Goal: Task Accomplishment & Management: Use online tool/utility

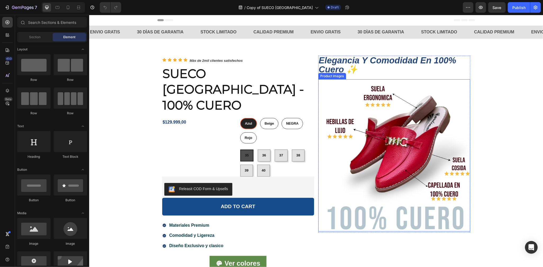
click at [380, 132] on img at bounding box center [394, 155] width 152 height 152
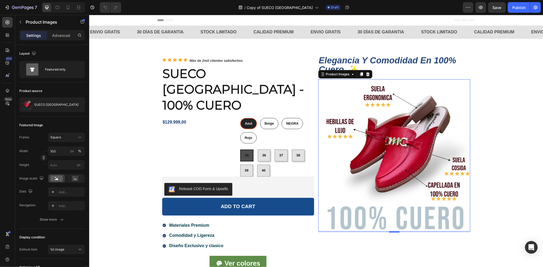
click at [383, 148] on img at bounding box center [394, 155] width 152 height 152
click at [196, 118] on div "$129.999,00 Product Price Product Price" at bounding box center [199, 147] width 74 height 59
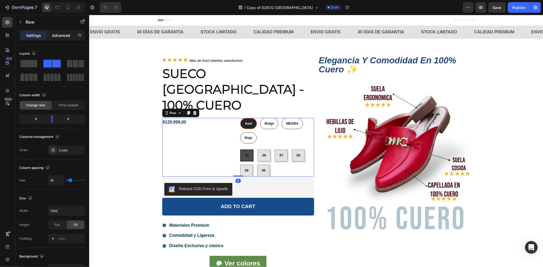
click at [56, 37] on p "Advanced" at bounding box center [61, 36] width 18 height 6
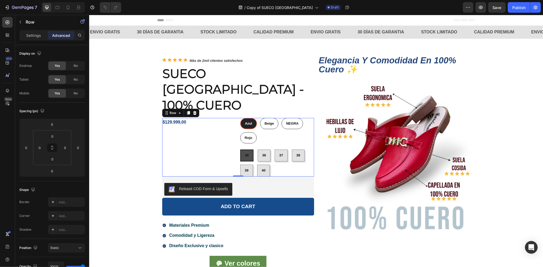
click at [39, 28] on div "Row" at bounding box center [45, 22] width 60 height 14
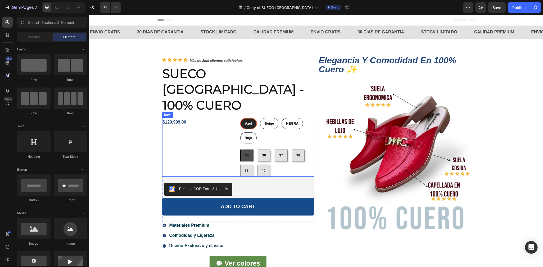
click at [185, 158] on div "$129.999,00 Product Price Product Price" at bounding box center [199, 147] width 74 height 59
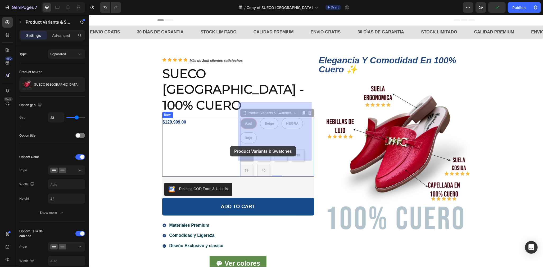
drag, startPoint x: 246, startPoint y: 100, endPoint x: 230, endPoint y: 146, distance: 48.5
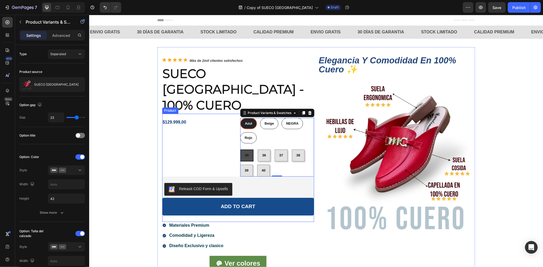
click at [165, 113] on div "$129.999,00 Product Price Product Price [PERSON_NAME] Azul Beige Beige Beige NE…" at bounding box center [238, 167] width 152 height 108
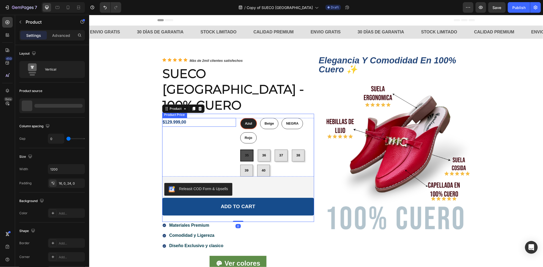
click at [167, 118] on div "$129.999,00" at bounding box center [199, 122] width 74 height 9
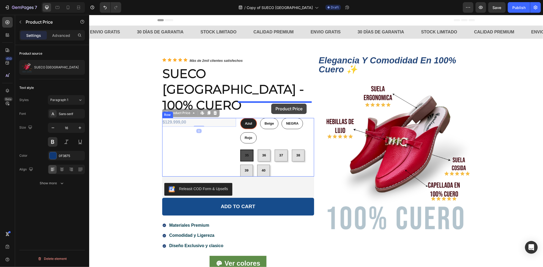
drag, startPoint x: 170, startPoint y: 98, endPoint x: 271, endPoint y: 103, distance: 101.3
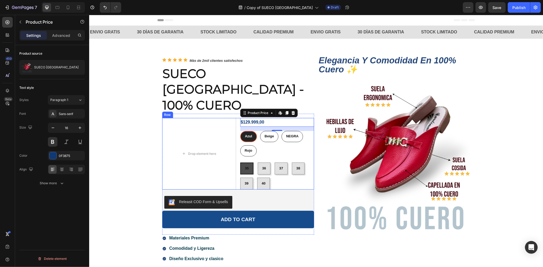
click at [235, 118] on div "Drop element here $129.999,00 Product Price Edit content in Shopify 16 Product …" at bounding box center [238, 153] width 152 height 71
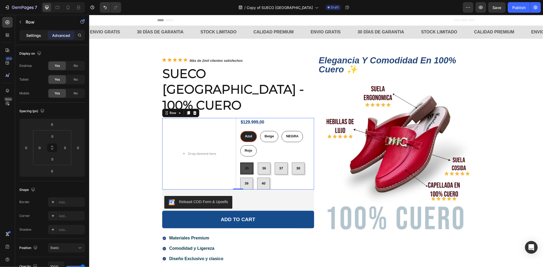
click at [33, 37] on p "Settings" at bounding box center [33, 36] width 15 height 6
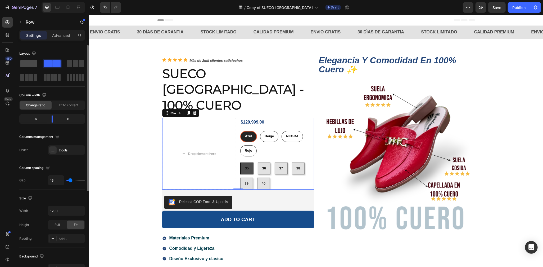
click at [30, 61] on span at bounding box center [28, 63] width 17 height 7
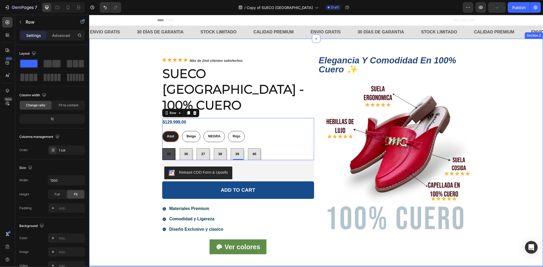
click at [118, 77] on div "Icon Icon Icon Icon Icon Icon List Màs de 2mil clientes satisfechos Text Block …" at bounding box center [316, 158] width 454 height 222
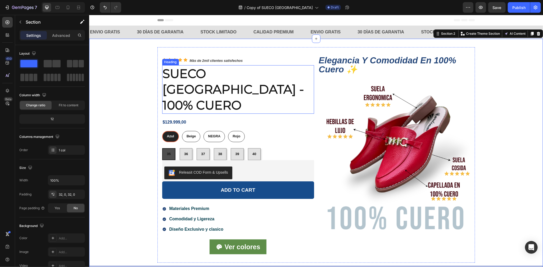
click at [232, 79] on h2 "SUECO [GEOGRAPHIC_DATA] - 100% CUERO" at bounding box center [238, 89] width 152 height 48
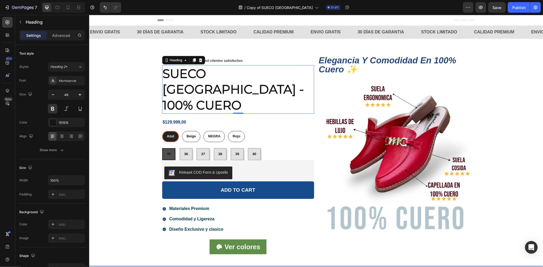
click at [263, 73] on h2 "SUECO [GEOGRAPHIC_DATA] - 100% CUERO" at bounding box center [238, 89] width 152 height 48
click at [263, 73] on p "SUECO [GEOGRAPHIC_DATA] - 100% CUERO" at bounding box center [238, 88] width 151 height 47
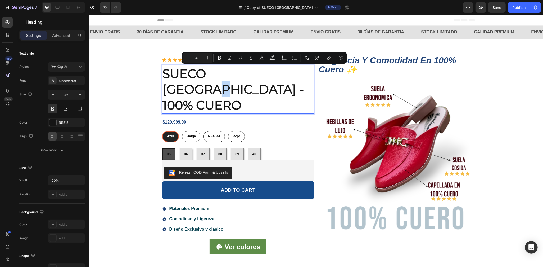
click at [262, 73] on p "SUECO [GEOGRAPHIC_DATA] - 100% CUERO" at bounding box center [238, 88] width 151 height 47
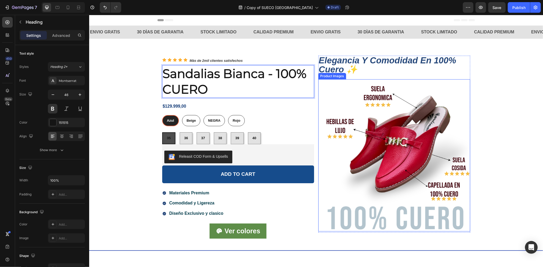
click at [360, 106] on img at bounding box center [394, 155] width 152 height 152
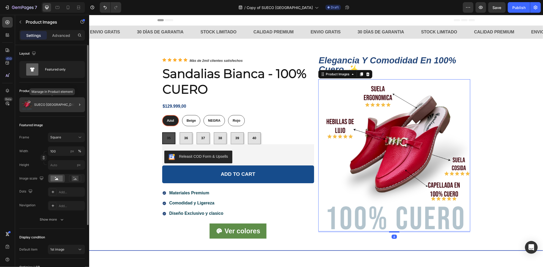
click at [34, 107] on div "SUECO [GEOGRAPHIC_DATA]" at bounding box center [52, 104] width 66 height 15
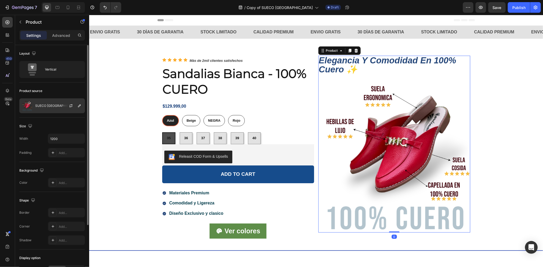
click at [50, 109] on div "SUECO [GEOGRAPHIC_DATA]" at bounding box center [52, 105] width 66 height 15
click at [73, 105] on icon "button" at bounding box center [71, 106] width 4 height 4
click at [59, 106] on p "SUECO [GEOGRAPHIC_DATA]" at bounding box center [57, 106] width 44 height 4
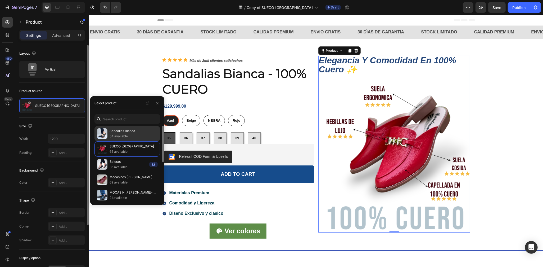
click at [115, 136] on p "54 available" at bounding box center [134, 135] width 48 height 5
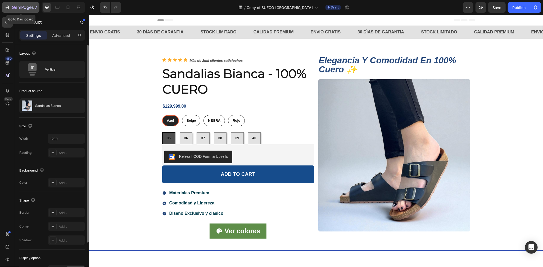
drag, startPoint x: 18, startPoint y: 6, endPoint x: 6, endPoint y: 8, distance: 12.5
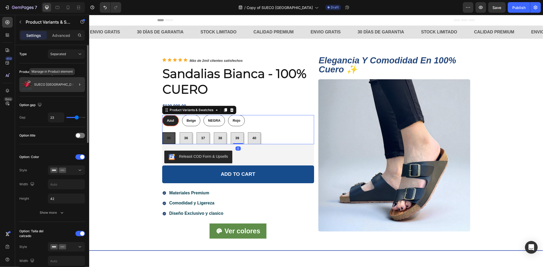
click at [52, 83] on p "SUECO [GEOGRAPHIC_DATA]" at bounding box center [56, 85] width 44 height 4
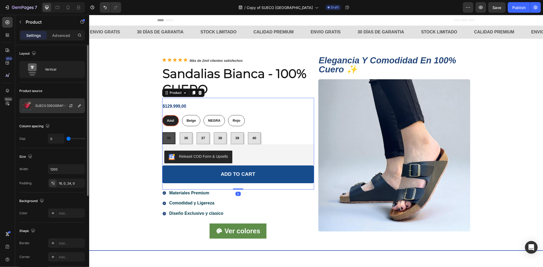
click at [55, 104] on p "SUECO [GEOGRAPHIC_DATA]" at bounding box center [57, 106] width 44 height 4
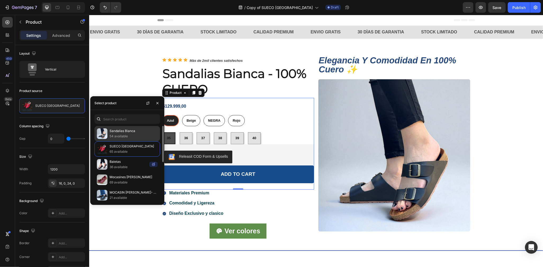
click at [108, 141] on div "Sandalias Bianca 54 available" at bounding box center [128, 148] width 66 height 15
click at [146, 133] on p "Sandalias Bianca" at bounding box center [134, 130] width 48 height 5
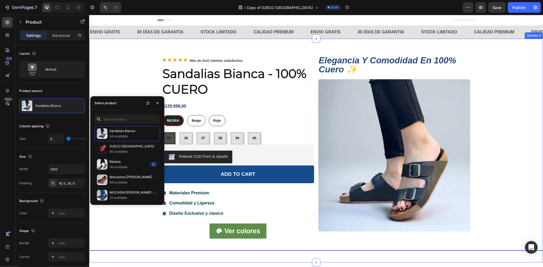
click at [129, 78] on div "Icon Icon Icon Icon Icon Icon List Màs de 2mil clientes satisfechos Text Block …" at bounding box center [316, 150] width 454 height 207
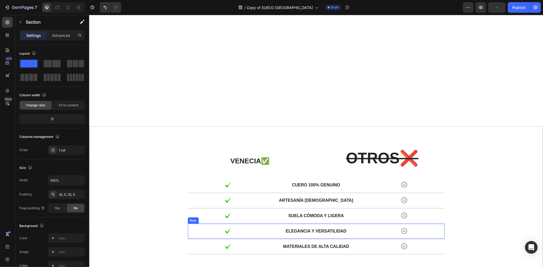
scroll to position [765, 0]
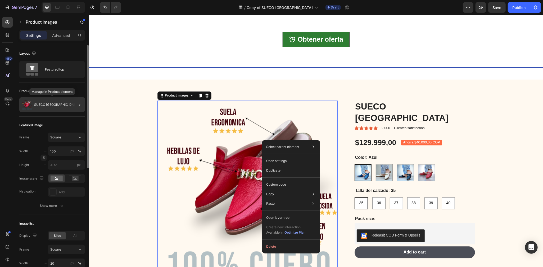
click at [57, 107] on div "SUECO [GEOGRAPHIC_DATA]" at bounding box center [52, 104] width 66 height 15
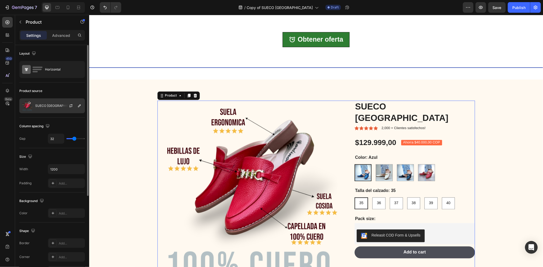
click at [56, 104] on p "SUECO [GEOGRAPHIC_DATA]" at bounding box center [57, 106] width 44 height 4
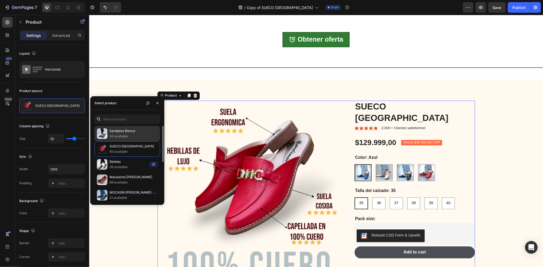
click at [114, 135] on p "54 available" at bounding box center [134, 135] width 48 height 5
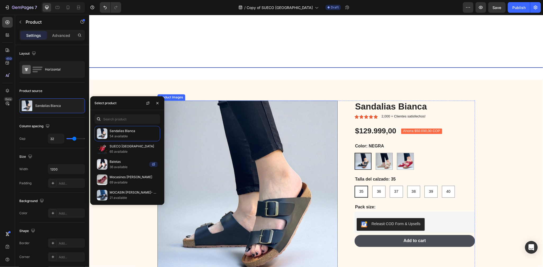
scroll to position [892, 0]
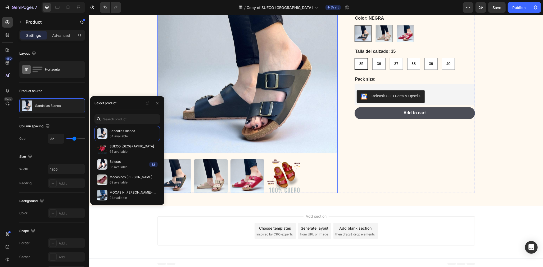
click at [277, 172] on img at bounding box center [284, 176] width 34 height 34
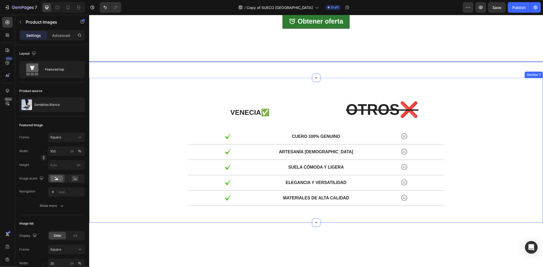
scroll to position [637, 0]
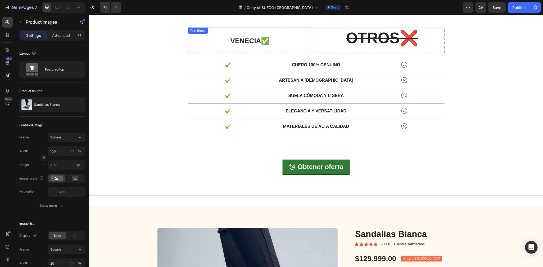
click at [247, 39] on strong "VENECIA✅" at bounding box center [249, 41] width 39 height 8
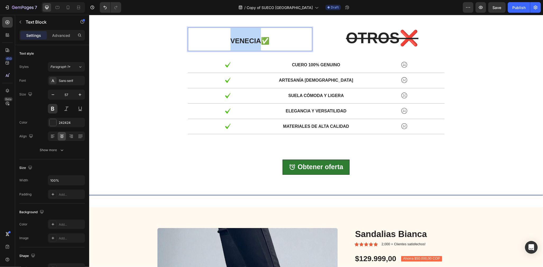
click at [247, 39] on strong "VENECIA✅" at bounding box center [249, 41] width 39 height 8
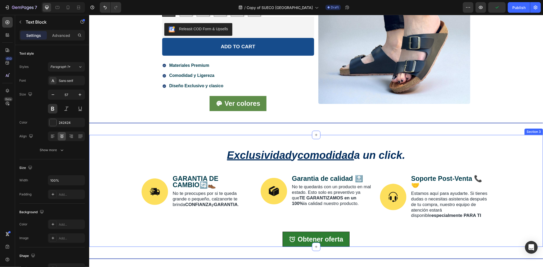
scroll to position [0, 0]
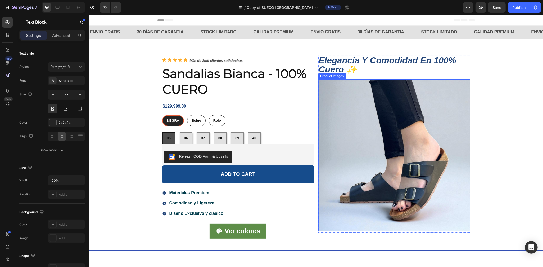
click at [321, 110] on img at bounding box center [394, 155] width 152 height 152
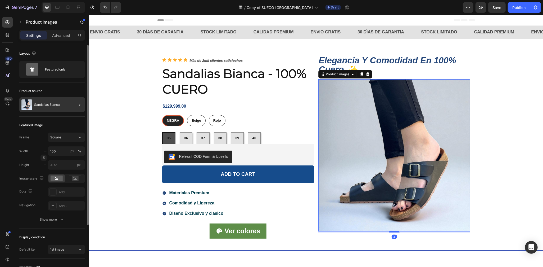
click at [70, 106] on div at bounding box center [77, 104] width 15 height 15
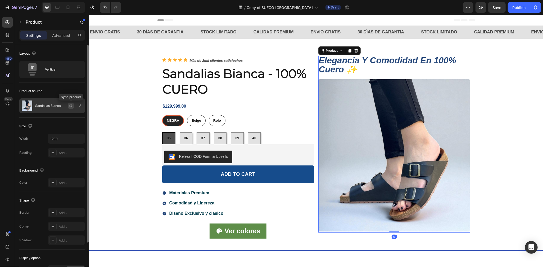
click at [72, 103] on button "button" at bounding box center [71, 105] width 6 height 6
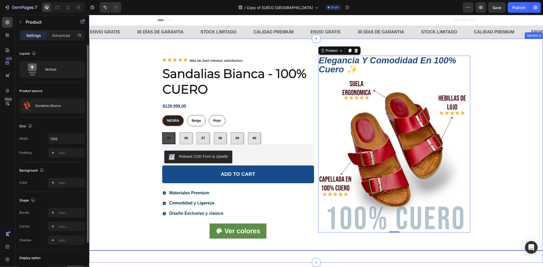
click at [502, 114] on div "Icon Icon Icon Icon Icon Icon List Màs de 2mil clientes satisfechos Text Block …" at bounding box center [316, 150] width 454 height 207
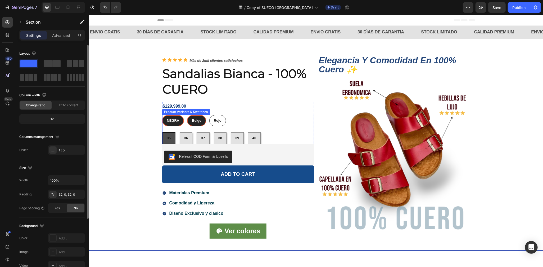
click at [193, 122] on div "Beige" at bounding box center [196, 120] width 18 height 9
click at [187, 115] on input "Beige Beige Beige" at bounding box center [187, 114] width 0 height 0
radio input "true"
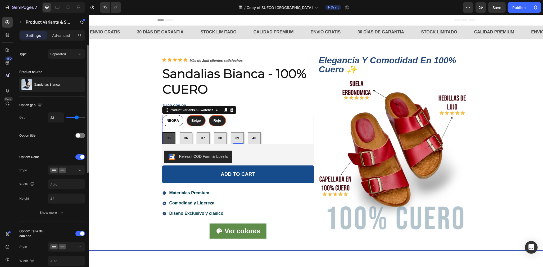
click at [213, 122] on div "Rojo" at bounding box center [217, 120] width 16 height 9
click at [209, 115] on input "Rojo Rojo Rojo" at bounding box center [208, 114] width 0 height 0
radio input "true"
click at [196, 121] on span "Beige" at bounding box center [195, 120] width 9 height 4
click at [186, 115] on input "Beige Beige Beige" at bounding box center [186, 114] width 0 height 0
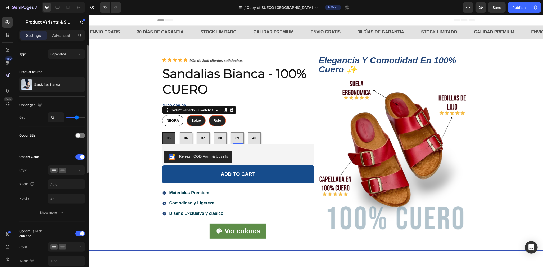
radio input "true"
click at [220, 120] on div "Rojo" at bounding box center [217, 120] width 16 height 9
click at [209, 115] on input "Rojo Rojo Rojo" at bounding box center [208, 114] width 0 height 0
radio input "true"
click at [194, 119] on span "Beige" at bounding box center [195, 120] width 9 height 4
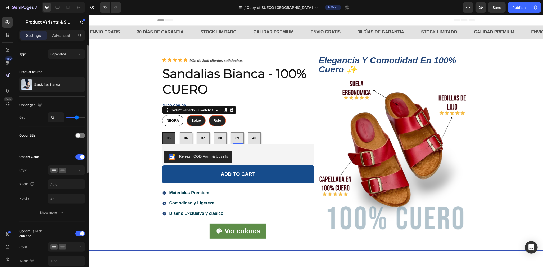
click at [186, 115] on input "Beige Beige Beige" at bounding box center [186, 114] width 0 height 0
radio input "true"
click at [222, 119] on div "Rojo" at bounding box center [217, 120] width 16 height 9
click at [209, 115] on input "Rojo Rojo Rojo" at bounding box center [208, 114] width 0 height 0
radio input "true"
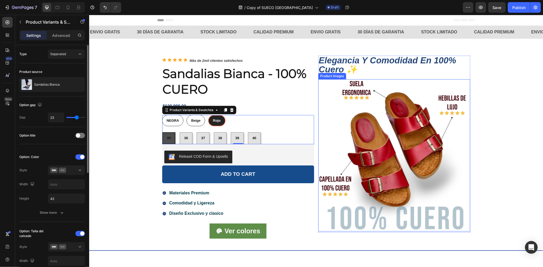
click at [363, 119] on img at bounding box center [394, 155] width 152 height 152
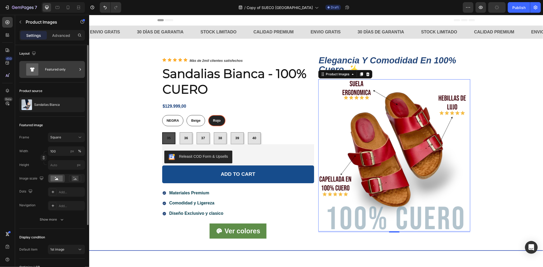
click at [46, 73] on div "Featured only" at bounding box center [61, 69] width 32 height 12
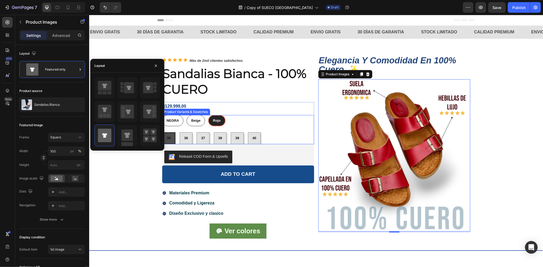
click at [189, 126] on div "NEGRA NEGRA NEGRA Beige Beige Beige Rojo Rojo Rojo 35 35 35 36 36 36 37 37 37 3…" at bounding box center [238, 129] width 152 height 29
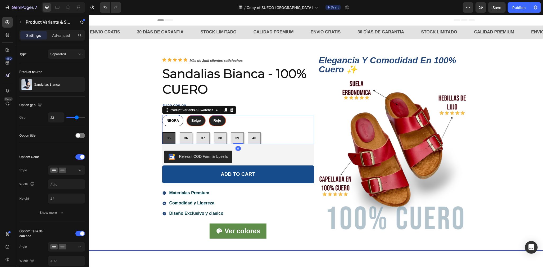
click at [190, 123] on div "Beige" at bounding box center [196, 120] width 18 height 9
click at [186, 115] on input "Beige Beige Beige" at bounding box center [186, 114] width 0 height 0
radio input "true"
click at [167, 119] on span "NEGRA" at bounding box center [173, 120] width 12 height 4
click at [162, 115] on input "NEGRA NEGRA NEGRA" at bounding box center [162, 114] width 0 height 0
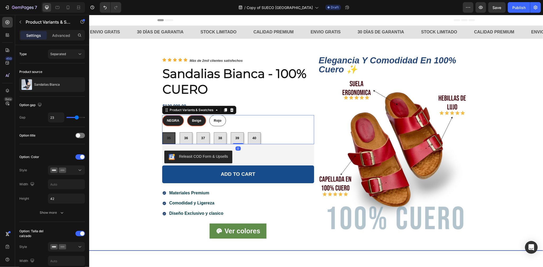
radio input "true"
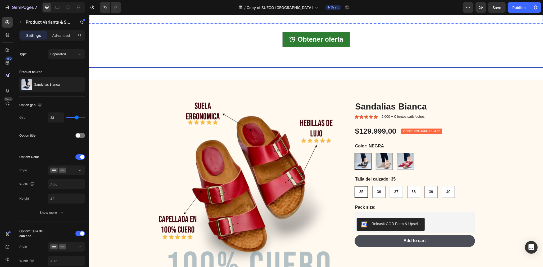
scroll to position [892, 0]
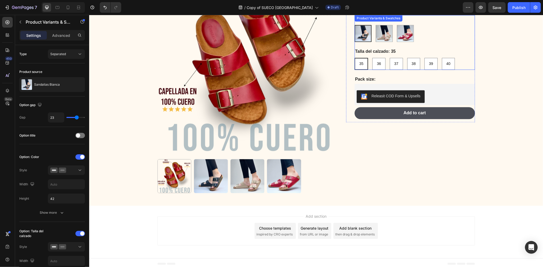
click at [366, 34] on img at bounding box center [363, 33] width 16 height 16
click at [355, 25] on input "NEGRA NEGRA" at bounding box center [354, 24] width 0 height 0
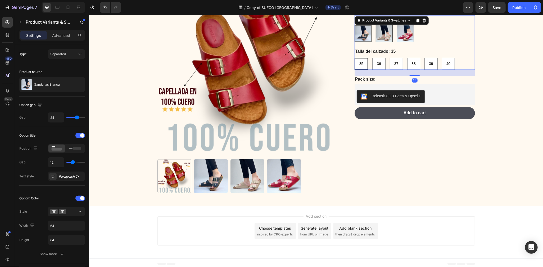
click at [382, 34] on img at bounding box center [384, 33] width 16 height 16
click at [376, 25] on input "Beige Beige" at bounding box center [376, 24] width 0 height 0
radio input "true"
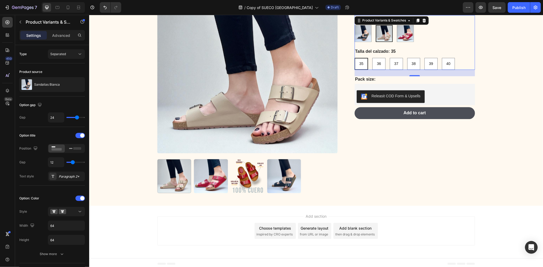
click at [377, 35] on img at bounding box center [384, 33] width 16 height 16
click at [376, 25] on input "Beige Beige" at bounding box center [376, 24] width 0 height 0
click at [365, 33] on img at bounding box center [363, 33] width 16 height 16
click at [355, 25] on input "NEGRA NEGRA" at bounding box center [354, 24] width 0 height 0
radio input "true"
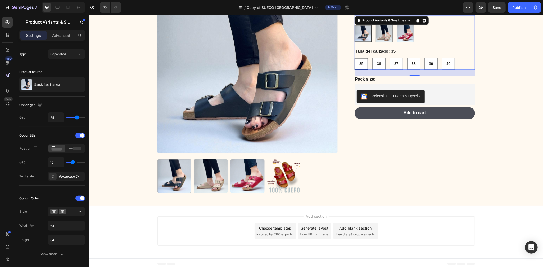
click at [406, 31] on img at bounding box center [405, 33] width 16 height 16
click at [397, 25] on input "Rojo Rojo" at bounding box center [397, 24] width 0 height 0
radio input "true"
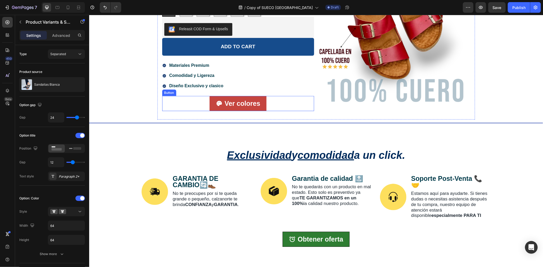
scroll to position [0, 0]
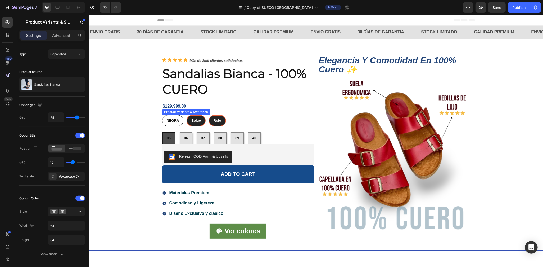
click at [193, 121] on span "Beige" at bounding box center [195, 120] width 9 height 4
click at [186, 115] on input "Beige Beige Beige" at bounding box center [186, 114] width 0 height 0
radio input "true"
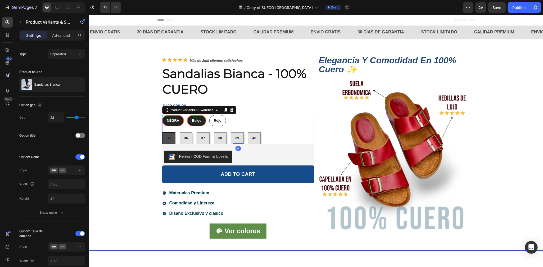
click at [178, 121] on div "NEGRA" at bounding box center [173, 120] width 21 height 9
click at [162, 115] on input "NEGRA NEGRA NEGRA" at bounding box center [162, 114] width 0 height 0
radio input "true"
click at [199, 119] on div "Beige" at bounding box center [196, 120] width 18 height 9
click at [187, 115] on input "Beige Beige Beige" at bounding box center [187, 114] width 0 height 0
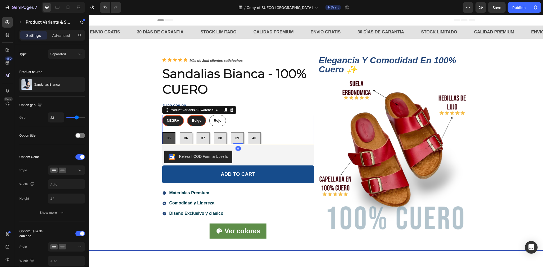
radio input "true"
click at [217, 120] on span "Rojo" at bounding box center [217, 120] width 8 height 4
click at [209, 115] on input "Rojo Rojo Rojo" at bounding box center [208, 114] width 0 height 0
radio input "true"
click at [260, 123] on div "NEGRA NEGRA NEGRA Beige Beige Beige Rojo Rojo Rojo" at bounding box center [238, 120] width 152 height 11
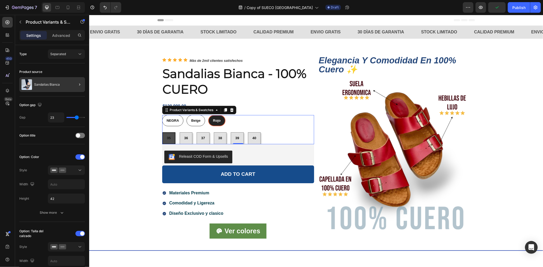
click at [72, 82] on div at bounding box center [77, 84] width 15 height 15
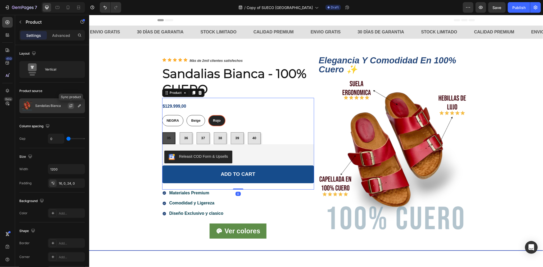
click at [72, 108] on button "button" at bounding box center [71, 105] width 6 height 6
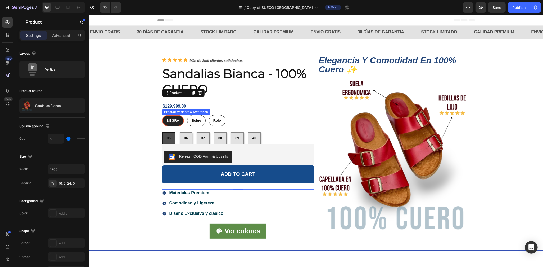
click at [176, 121] on span "NEGRA" at bounding box center [173, 120] width 12 height 4
click at [162, 115] on input "NEGRA NEGRA NEGRA" at bounding box center [162, 114] width 0 height 0
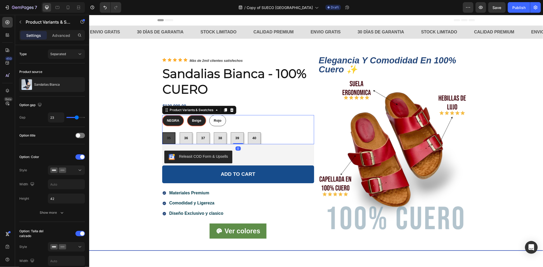
click at [188, 121] on div "Beige" at bounding box center [196, 120] width 18 height 9
click at [187, 115] on input "Beige Beige Beige" at bounding box center [187, 114] width 0 height 0
radio input "true"
click at [217, 121] on span "Rojo" at bounding box center [217, 120] width 8 height 4
click at [209, 115] on input "Rojo Rojo Rojo" at bounding box center [208, 114] width 0 height 0
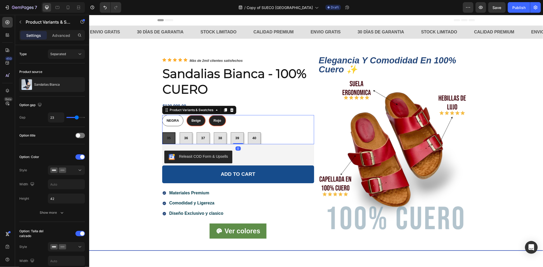
radio input "true"
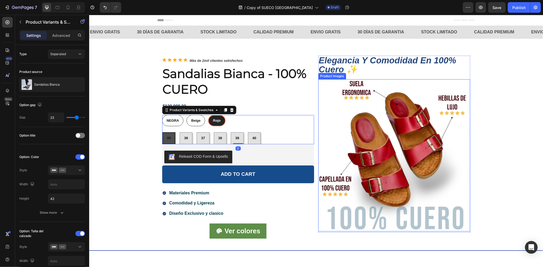
click at [356, 121] on img at bounding box center [394, 155] width 152 height 152
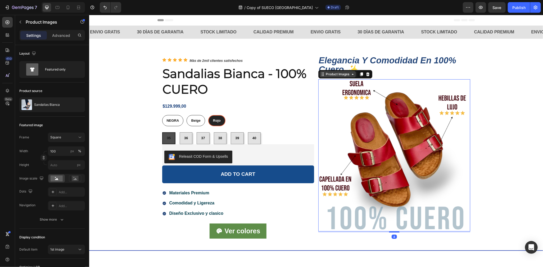
click at [342, 74] on div "Product Images" at bounding box center [338, 73] width 26 height 5
click at [346, 90] on img at bounding box center [394, 155] width 152 height 152
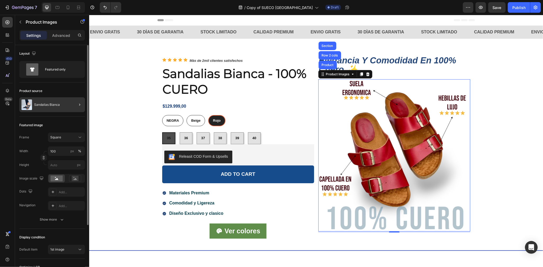
click at [72, 103] on div at bounding box center [77, 104] width 15 height 15
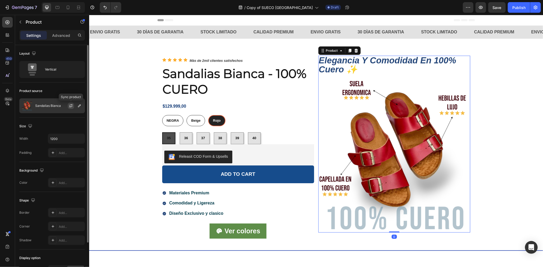
click at [72, 106] on icon "button" at bounding box center [71, 106] width 4 height 4
click at [52, 71] on div "Vertical" at bounding box center [61, 69] width 32 height 12
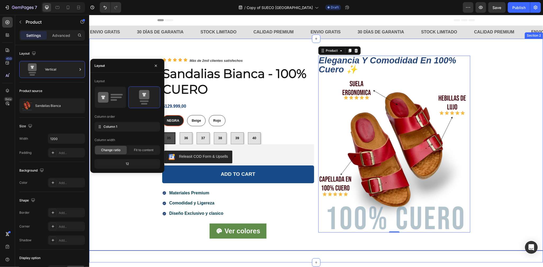
click at [113, 51] on div "Icon Icon Icon Icon Icon Icon List Màs de 2mil clientes satisfechos Text Block …" at bounding box center [316, 150] width 454 height 207
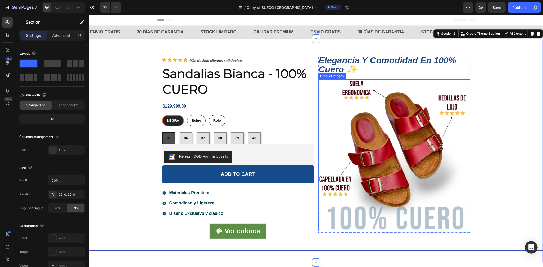
click at [417, 136] on img at bounding box center [394, 155] width 152 height 152
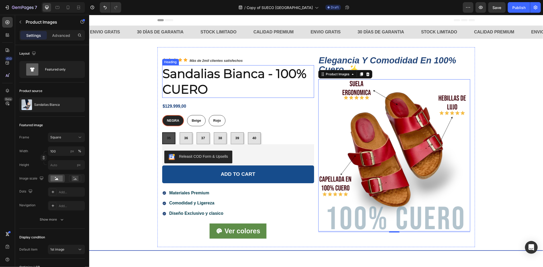
click at [241, 79] on h2 "Sandalias Bianca - 100% CUERO" at bounding box center [238, 81] width 152 height 33
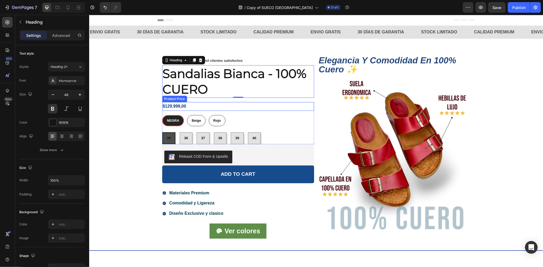
click at [232, 110] on div "$129.999,00" at bounding box center [238, 106] width 152 height 9
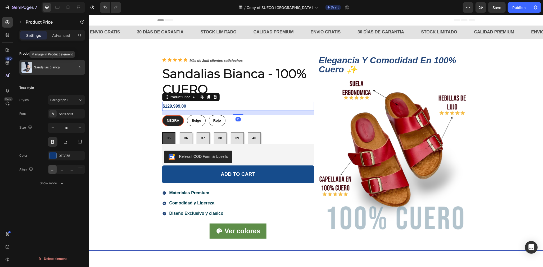
click at [66, 68] on div "Sandalias Bianca" at bounding box center [52, 67] width 66 height 15
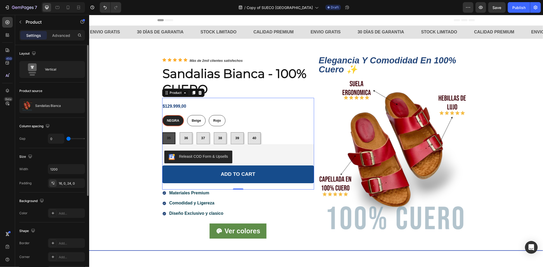
click at [216, 100] on div "$129.999,00 Product Price Product Price NEGRA NEGRA NEGRA Beige Beige Beige Roj…" at bounding box center [238, 143] width 152 height 92
click at [215, 137] on div "38" at bounding box center [220, 137] width 12 height 9
click at [214, 132] on input "38 38 38" at bounding box center [213, 132] width 0 height 0
radio input "true"
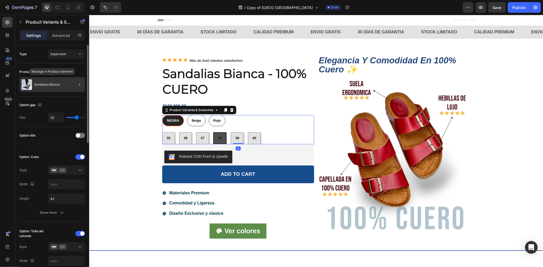
click at [67, 82] on div "Sandalias Bianca" at bounding box center [52, 84] width 66 height 15
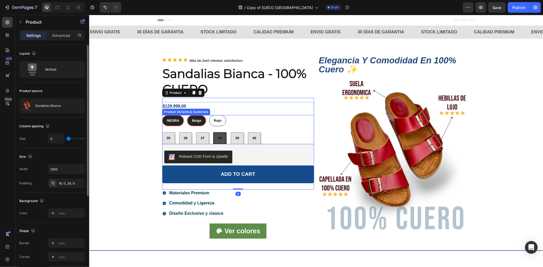
click at [196, 121] on span "Beige" at bounding box center [196, 120] width 9 height 4
click at [187, 115] on input "Beige Beige Beige" at bounding box center [187, 114] width 0 height 0
radio input "true"
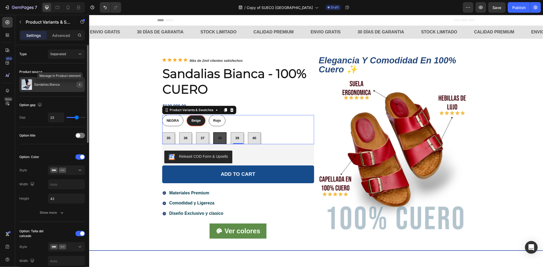
click at [82, 83] on button "button" at bounding box center [80, 84] width 6 height 6
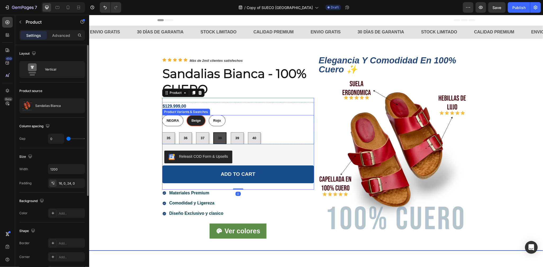
click at [197, 126] on div "NEGRA NEGRA NEGRA Beige Beige Beige Rojo Rojo Rojo 35 35 35 36 36 36 37 37 37 3…" at bounding box center [238, 129] width 152 height 29
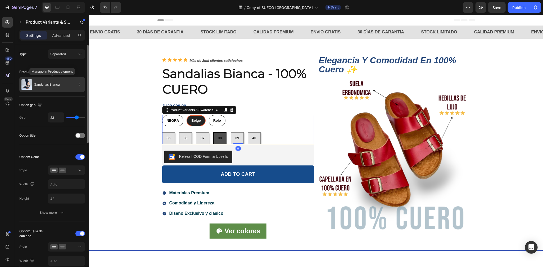
click at [23, 83] on img at bounding box center [26, 84] width 11 height 11
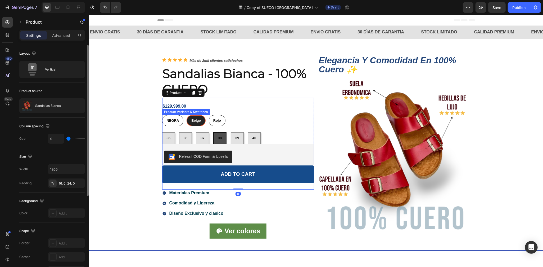
click at [223, 115] on div "NEGRA NEGRA NEGRA Beige Beige Beige Rojo Rojo Rojo" at bounding box center [238, 120] width 152 height 11
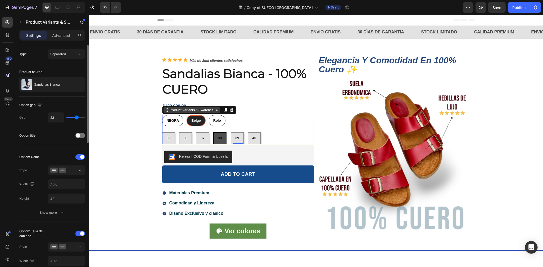
click at [198, 109] on div "Product Variants & Swatches" at bounding box center [192, 109] width 46 height 5
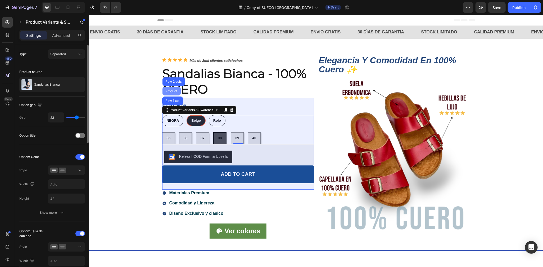
click at [169, 93] on div "Product" at bounding box center [171, 91] width 18 height 8
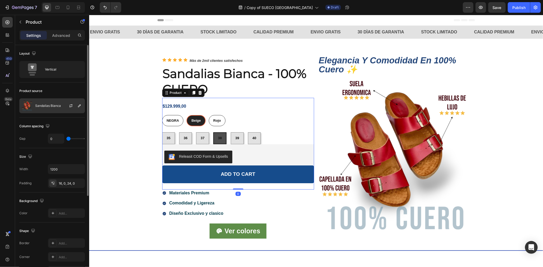
click at [62, 108] on div at bounding box center [72, 106] width 23 height 14
click at [71, 104] on icon "button" at bounding box center [71, 106] width 4 height 4
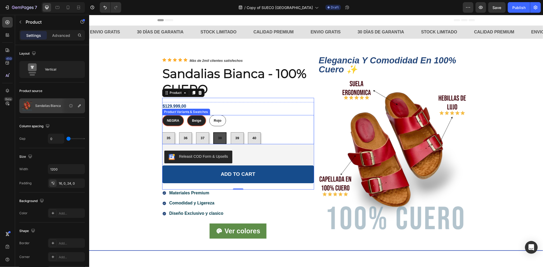
click at [167, 121] on span "NEGRA" at bounding box center [173, 120] width 12 height 4
click at [162, 115] on input "NEGRA NEGRA NEGRA" at bounding box center [162, 114] width 0 height 0
radio input "true"
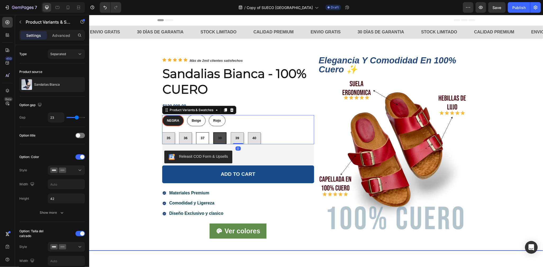
click at [196, 142] on div "37" at bounding box center [202, 137] width 12 height 9
click at [196, 132] on input "37 37 37" at bounding box center [196, 132] width 0 height 0
radio input "true"
click at [179, 137] on div "36" at bounding box center [185, 137] width 12 height 9
click at [179, 132] on input "36 36 36" at bounding box center [179, 132] width 0 height 0
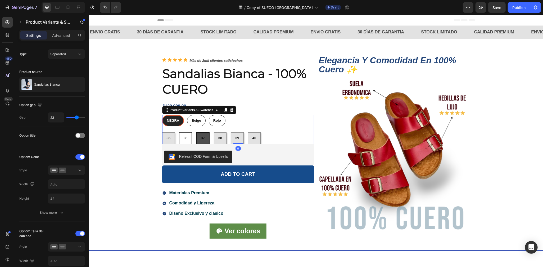
radio input "true"
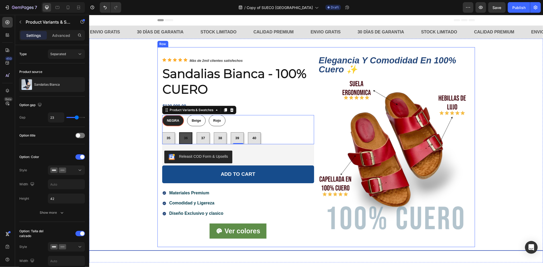
click at [158, 137] on div "Icon Icon Icon Icon Icon Icon List Màs de 2mil clientes satisfechos Text Block …" at bounding box center [316, 147] width 318 height 200
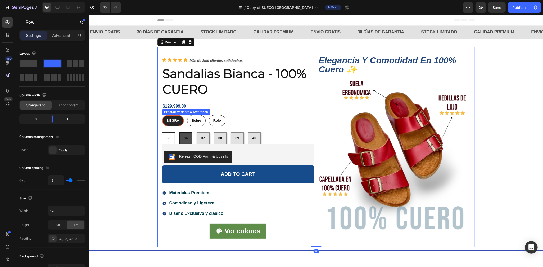
click at [167, 137] on span "35" at bounding box center [169, 138] width 4 height 4
click at [162, 132] on input "35 35 35" at bounding box center [162, 132] width 0 height 0
radio input "true"
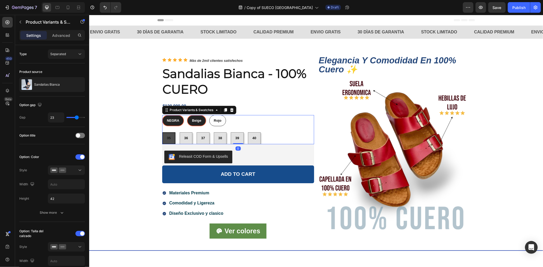
click at [196, 121] on span "Beige" at bounding box center [196, 120] width 9 height 4
click at [187, 115] on input "Beige Beige Beige" at bounding box center [187, 114] width 0 height 0
radio input "true"
click at [77, 58] on button "Separated" at bounding box center [66, 54] width 37 height 10
click at [51, 78] on span "Combine" at bounding box center [57, 77] width 14 height 5
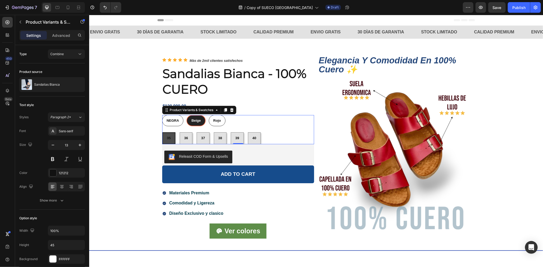
select select "581698655040504812"
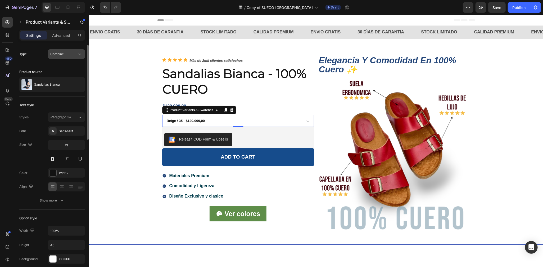
click at [64, 57] on button "Combine" at bounding box center [66, 54] width 37 height 10
click at [65, 66] on span "Separated" at bounding box center [58, 67] width 16 height 5
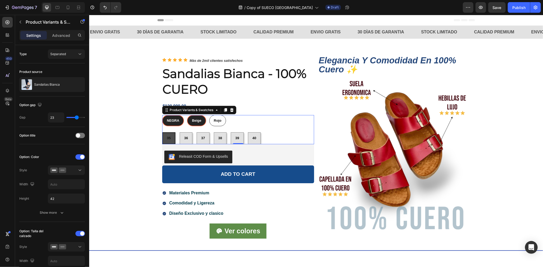
click at [168, 121] on span "NEGRA" at bounding box center [173, 120] width 12 height 4
click at [162, 115] on input "NEGRA NEGRA NEGRA" at bounding box center [162, 114] width 0 height 0
radio input "true"
click at [192, 120] on span "Beige" at bounding box center [196, 120] width 9 height 4
click at [187, 115] on input "Beige Beige Beige" at bounding box center [187, 114] width 0 height 0
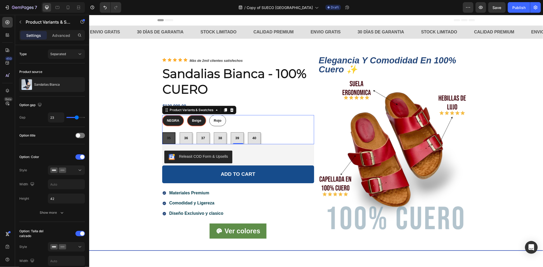
radio input "true"
click at [189, 135] on div "36" at bounding box center [186, 137] width 12 height 9
click at [180, 132] on input "36 36 36" at bounding box center [179, 132] width 0 height 0
radio input "true"
click at [198, 136] on div "37" at bounding box center [203, 137] width 12 height 9
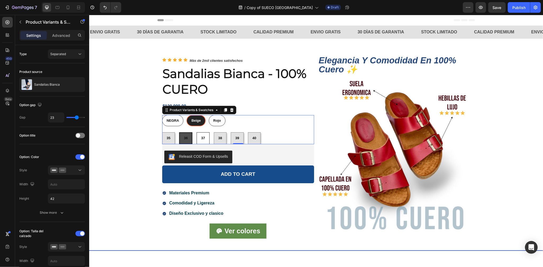
click at [196, 132] on input "37 37 37" at bounding box center [196, 132] width 0 height 0
radio input "true"
click at [223, 139] on div "38" at bounding box center [220, 137] width 12 height 9
click at [214, 132] on input "38 38 38" at bounding box center [213, 132] width 0 height 0
radio input "true"
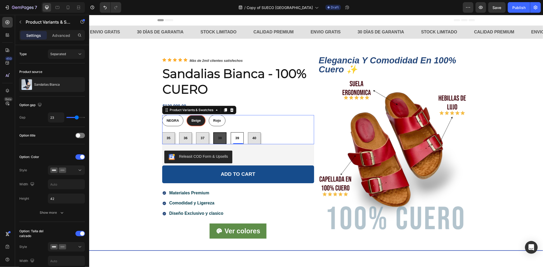
click at [235, 136] on span "39" at bounding box center [237, 138] width 4 height 4
click at [231, 132] on input "39 39 39" at bounding box center [230, 132] width 0 height 0
radio input "true"
click at [248, 138] on div "40" at bounding box center [254, 137] width 12 height 9
click at [248, 132] on input "40 40 40" at bounding box center [248, 132] width 0 height 0
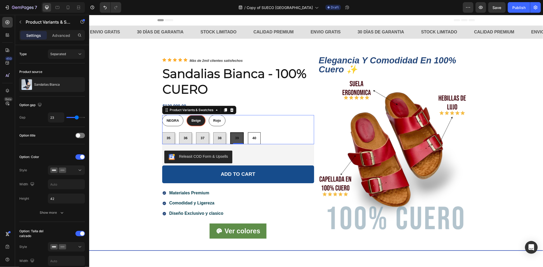
radio input "true"
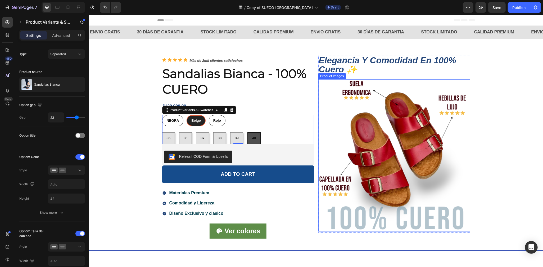
click at [394, 133] on img at bounding box center [394, 155] width 152 height 152
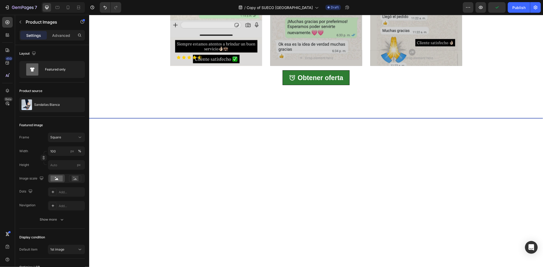
scroll to position [255, 0]
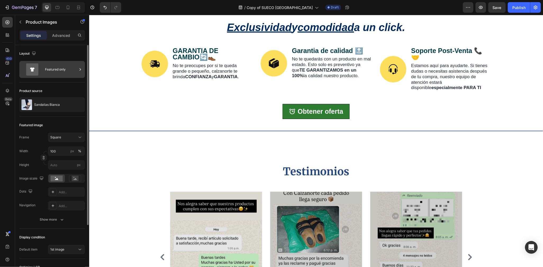
click at [60, 70] on div "Featured only" at bounding box center [61, 69] width 32 height 12
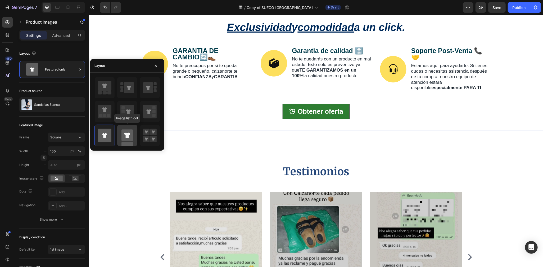
click at [135, 136] on div at bounding box center [127, 135] width 20 height 21
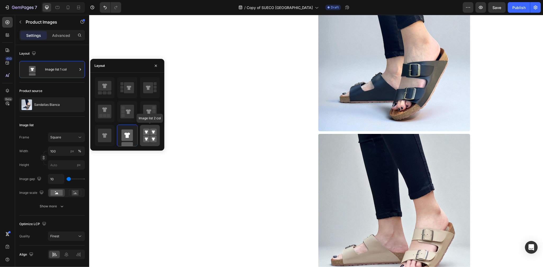
click at [153, 135] on rect at bounding box center [153, 131] width 7 height 7
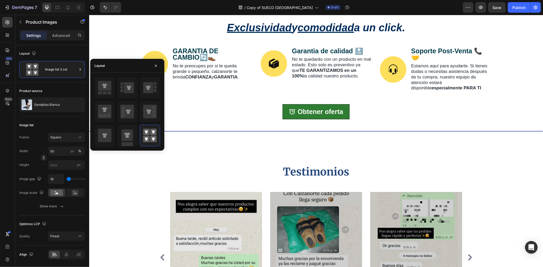
scroll to position [0, 0]
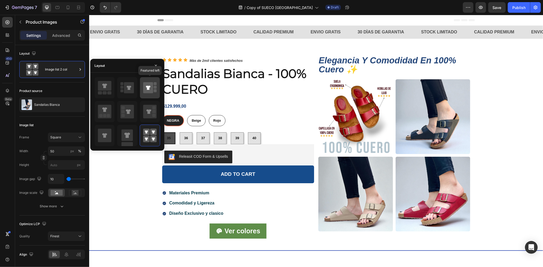
click at [141, 84] on div at bounding box center [150, 87] width 20 height 21
type input "100"
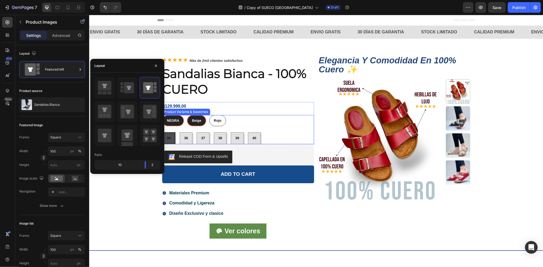
click at [193, 120] on span "Beige" at bounding box center [196, 120] width 9 height 4
click at [187, 115] on input "Beige Beige Beige" at bounding box center [187, 114] width 0 height 0
radio input "true"
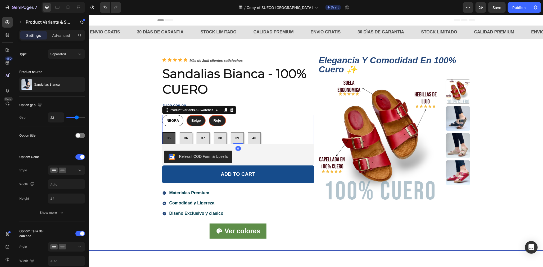
click at [213, 121] on span "Rojo" at bounding box center [217, 120] width 8 height 4
click at [209, 115] on input "Rojo Rojo Rojo" at bounding box center [208, 114] width 0 height 0
radio input "true"
click at [66, 52] on div "Separated" at bounding box center [63, 54] width 27 height 5
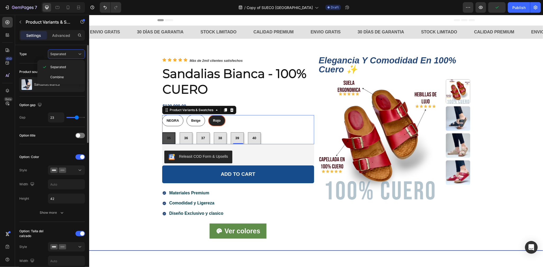
click at [32, 54] on div "Type Separated" at bounding box center [52, 54] width 66 height 10
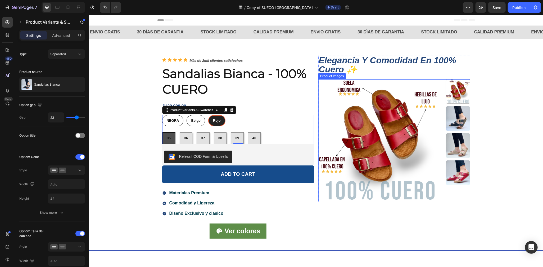
click at [344, 101] on img at bounding box center [379, 140] width 122 height 122
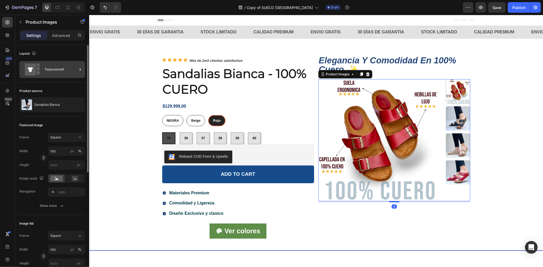
click at [53, 65] on div "Featured left" at bounding box center [61, 69] width 32 height 12
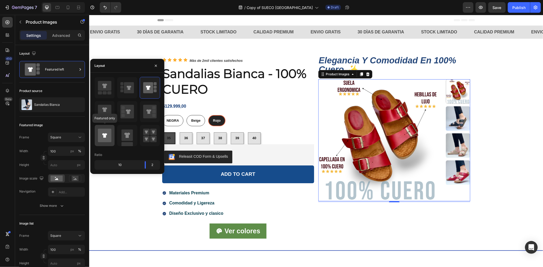
click at [101, 134] on icon at bounding box center [105, 135] width 14 height 14
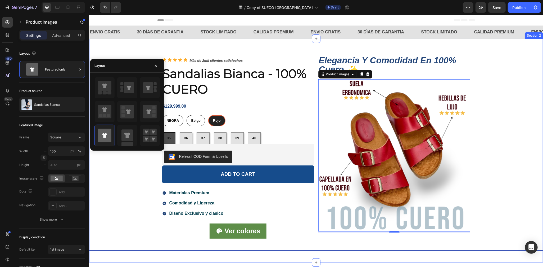
click at [490, 96] on div "Icon Icon Icon Icon Icon Icon List Màs de 2mil clientes satisfechos Text Block …" at bounding box center [316, 150] width 454 height 207
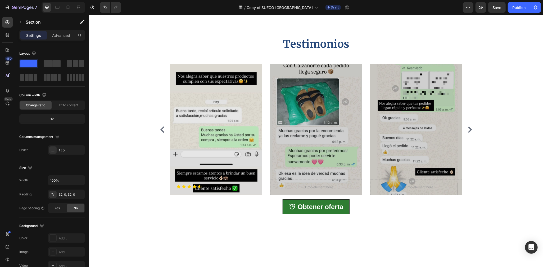
scroll to position [127, 0]
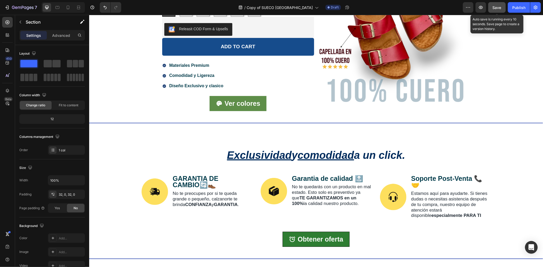
click at [493, 10] on button "Save" at bounding box center [497, 7] width 17 height 11
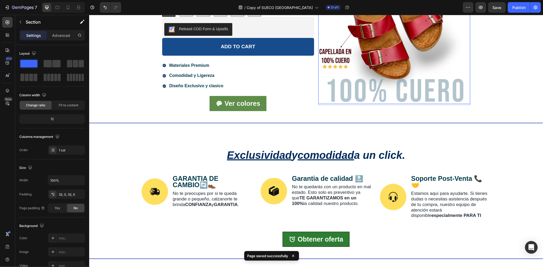
scroll to position [0, 0]
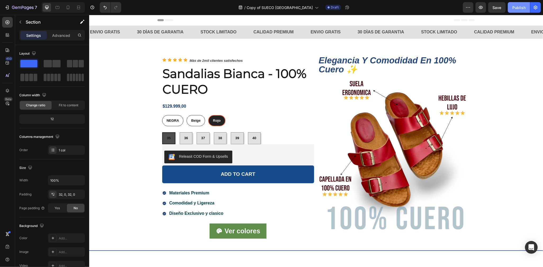
click at [515, 8] on div "Publish" at bounding box center [519, 8] width 13 height 6
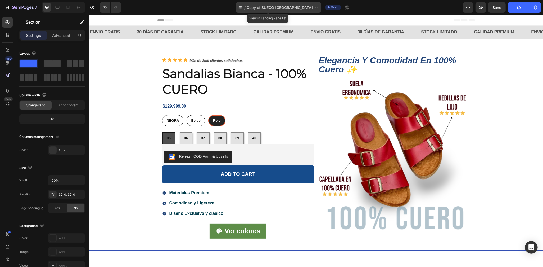
click at [300, 8] on span "Copy of SUECO [GEOGRAPHIC_DATA]" at bounding box center [280, 8] width 66 height 6
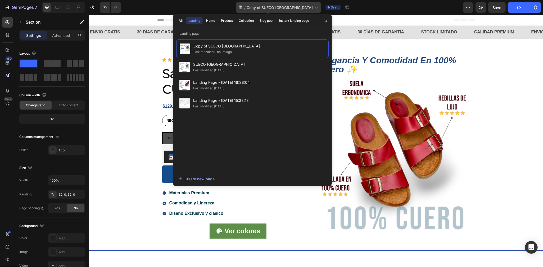
click at [243, 6] on icon at bounding box center [240, 7] width 5 height 5
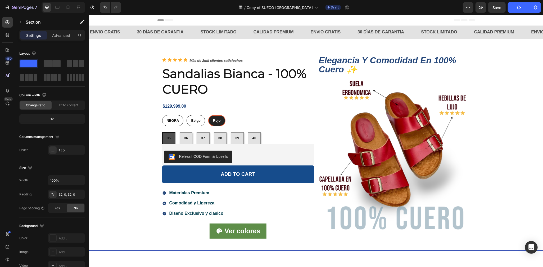
click at [541, 7] on div "7 Version history / Copy of SUECO VENECIA Draft Preview Save Publish" at bounding box center [271, 7] width 543 height 15
click at [537, 7] on icon "button" at bounding box center [535, 7] width 5 height 5
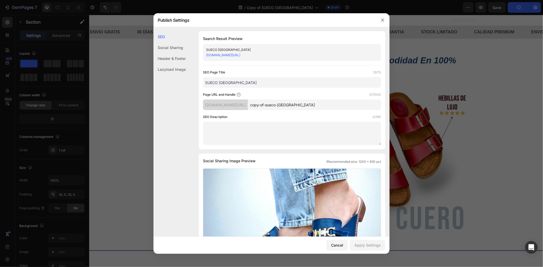
click at [243, 80] on input "SUECO [GEOGRAPHIC_DATA]" at bounding box center [292, 82] width 178 height 11
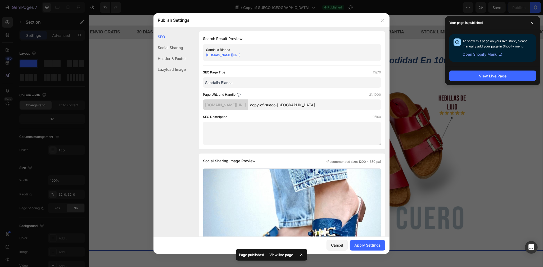
type input "Sandalia Bianca"
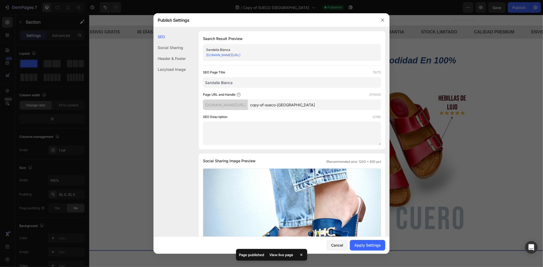
click at [308, 107] on input "copy-of-sueco-[GEOGRAPHIC_DATA]" at bounding box center [314, 104] width 133 height 11
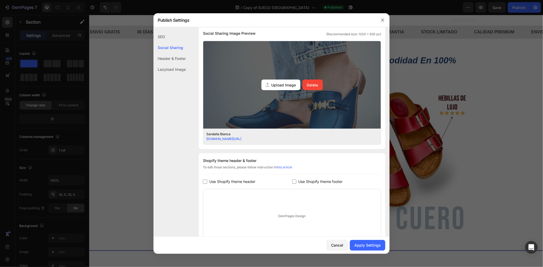
type input "sandalia-[PERSON_NAME]"
click at [278, 82] on span "Upload Image" at bounding box center [284, 85] width 25 height 6
click at [0, 0] on input "Upload Image Delete" at bounding box center [0, 0] width 0 height 0
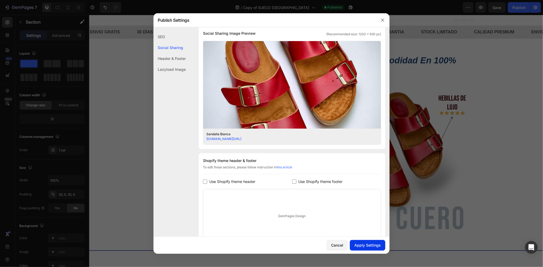
click at [365, 243] on div "Apply Settings" at bounding box center [368, 245] width 26 height 6
click at [382, 17] on button "button" at bounding box center [383, 20] width 8 height 8
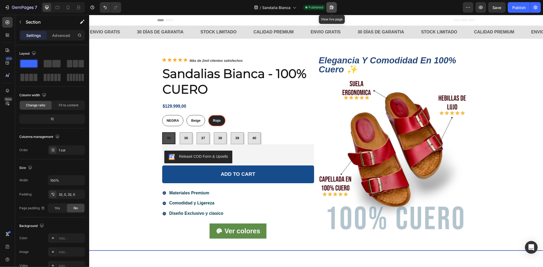
click at [329, 8] on button "button" at bounding box center [332, 7] width 11 height 11
